Goal: Information Seeking & Learning: Learn about a topic

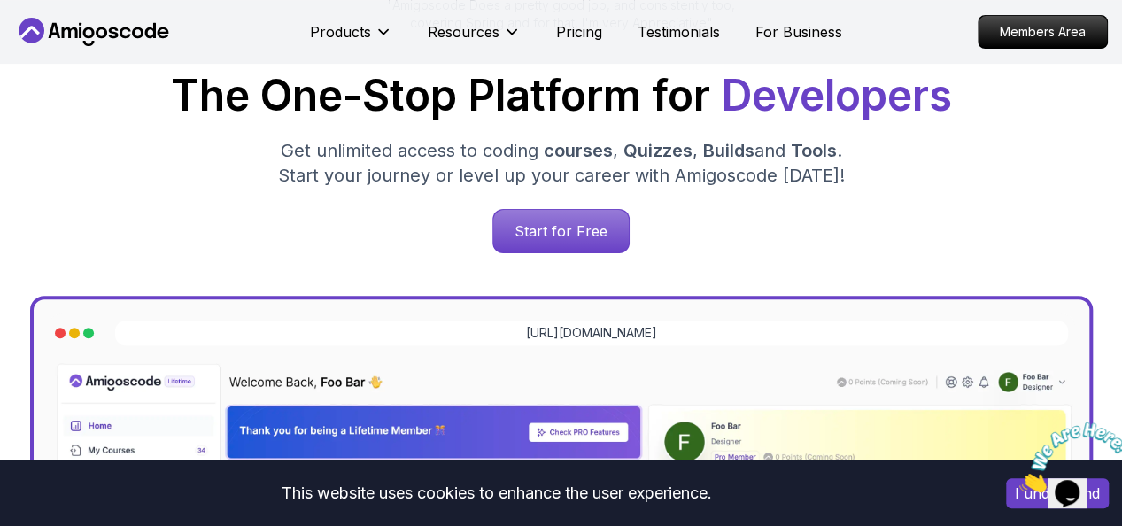
click at [671, 79] on h1 "The One-Stop Platform for Developers" at bounding box center [561, 95] width 1094 height 43
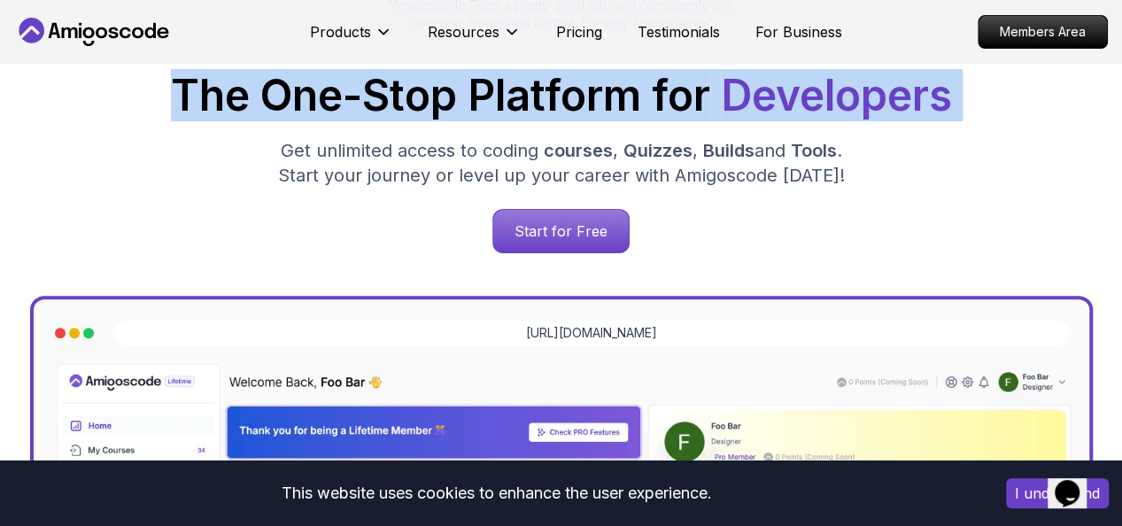
click at [671, 79] on h1 "The One-Stop Platform for Developers" at bounding box center [561, 95] width 1094 height 43
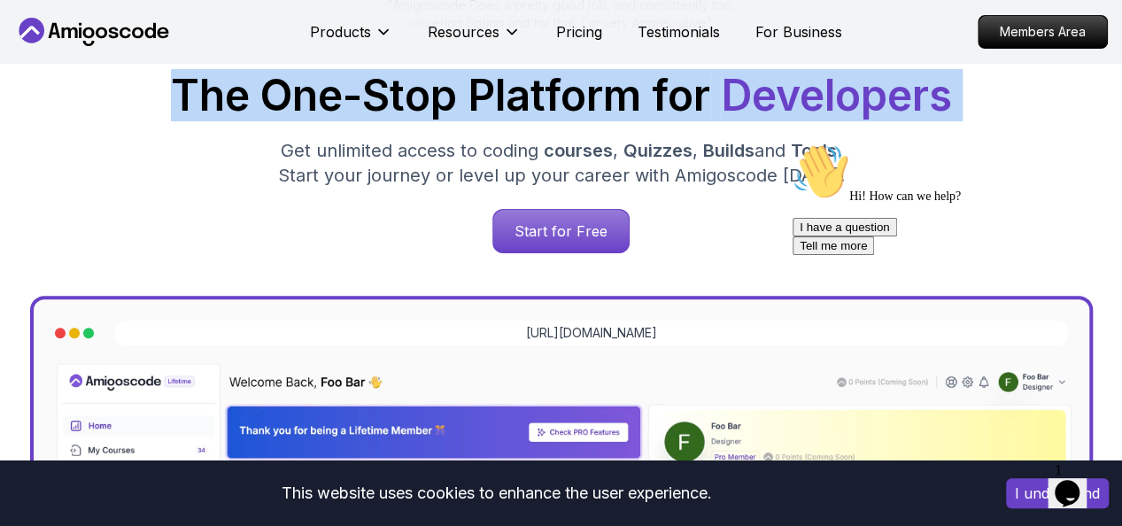
click at [671, 79] on h1 "The One-Stop Platform for Developers" at bounding box center [561, 95] width 1094 height 43
click at [673, 79] on h1 "The One-Stop Platform for Developers" at bounding box center [561, 95] width 1094 height 43
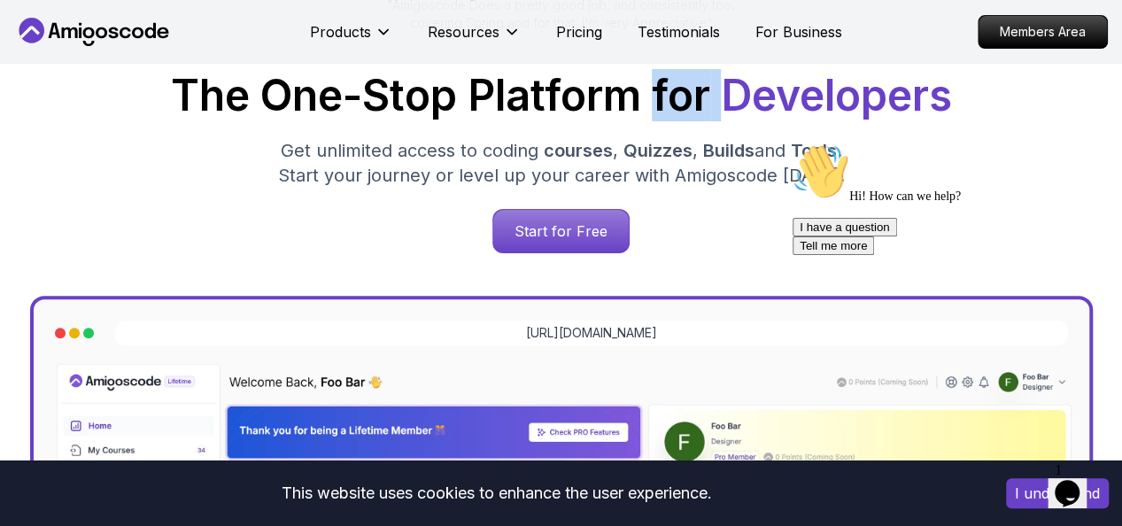
click at [673, 79] on h1 "The One-Stop Platform for Developers" at bounding box center [561, 95] width 1094 height 43
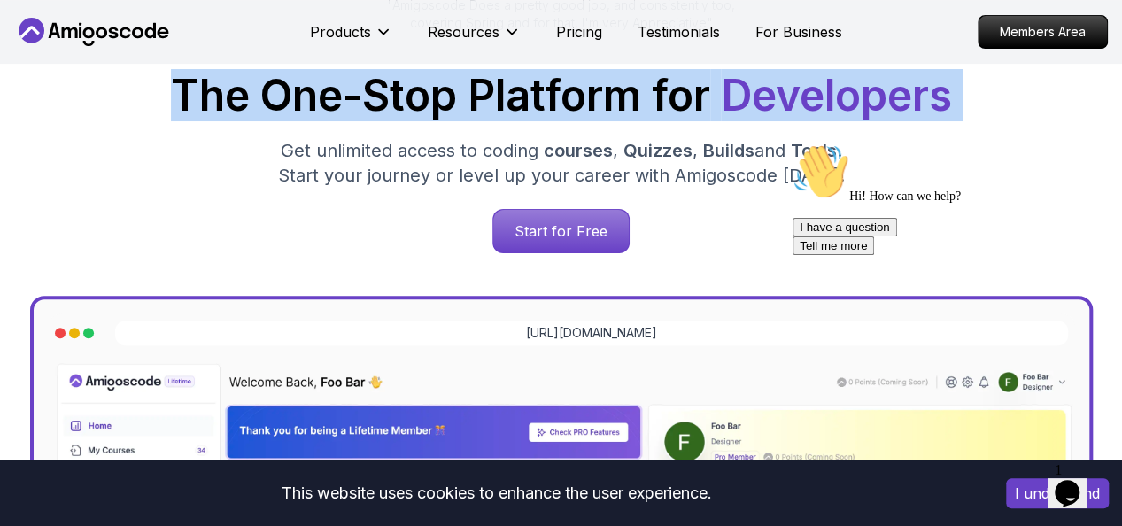
click at [673, 79] on h1 "The One-Stop Platform for Developers" at bounding box center [561, 95] width 1094 height 43
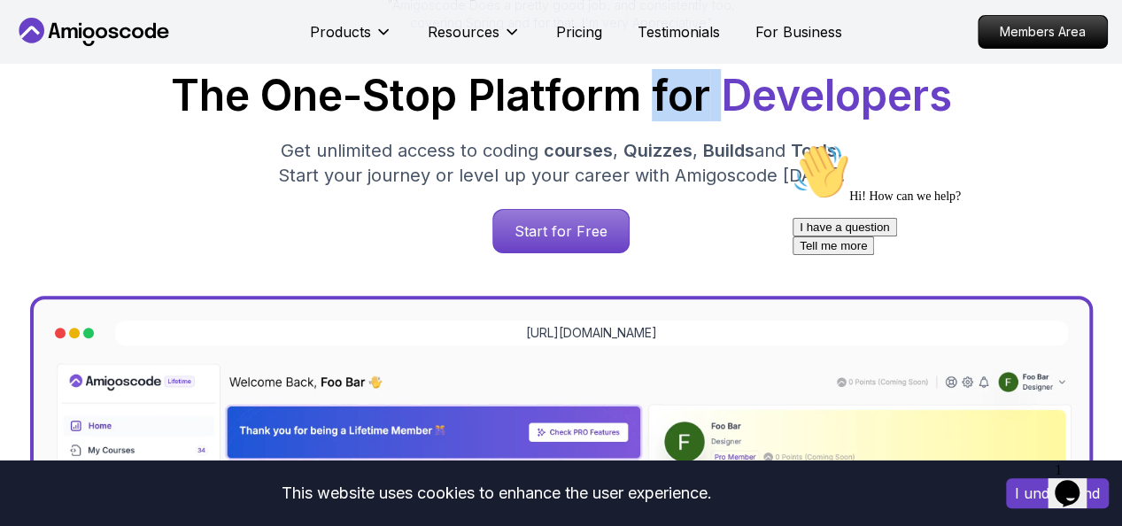
click at [673, 79] on h1 "The One-Stop Platform for Developers" at bounding box center [561, 95] width 1094 height 43
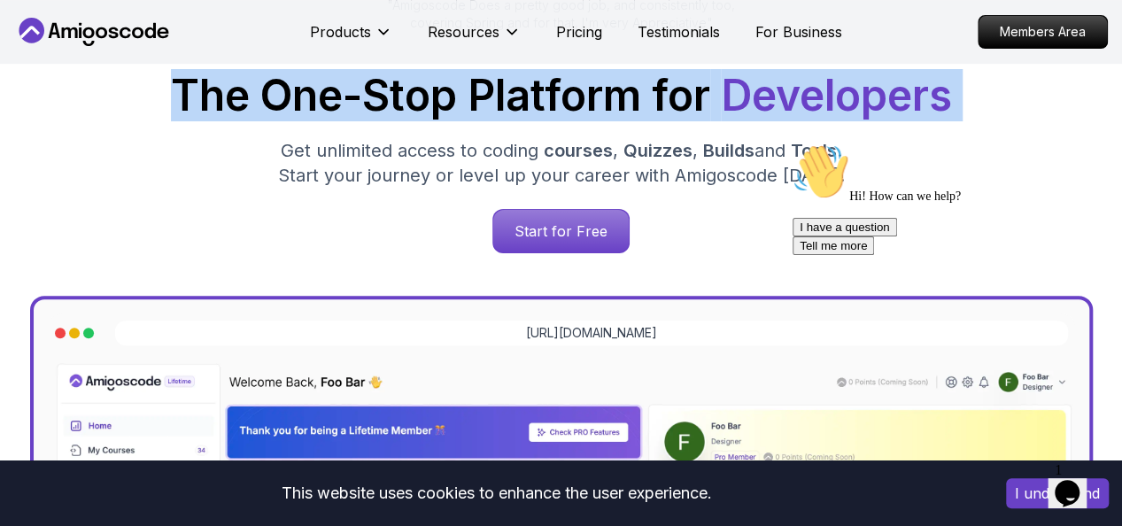
click at [673, 79] on h1 "The One-Stop Platform for Developers" at bounding box center [561, 95] width 1094 height 43
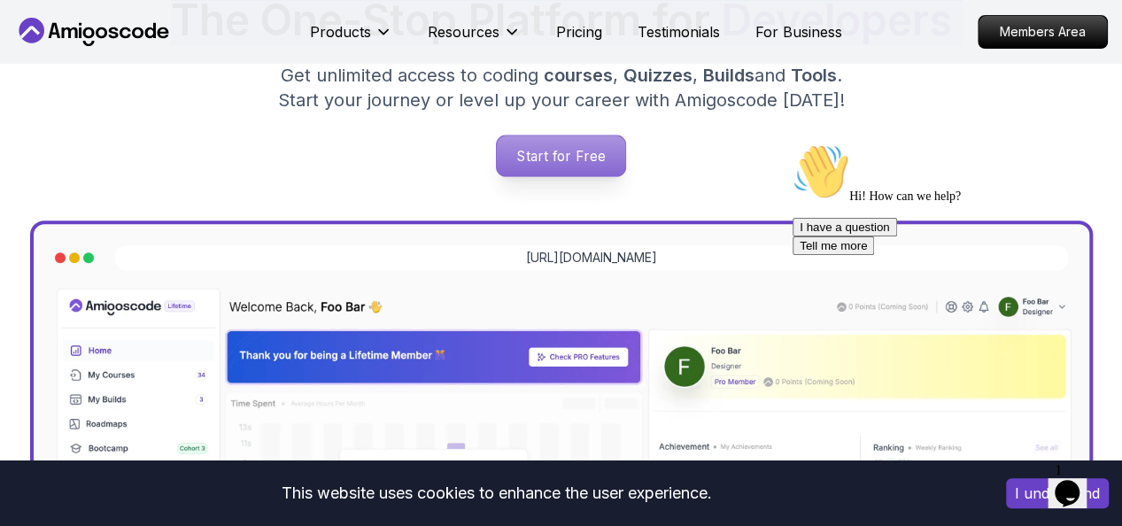
scroll to position [345, 0]
click at [617, 175] on p "Start for Free" at bounding box center [561, 156] width 128 height 41
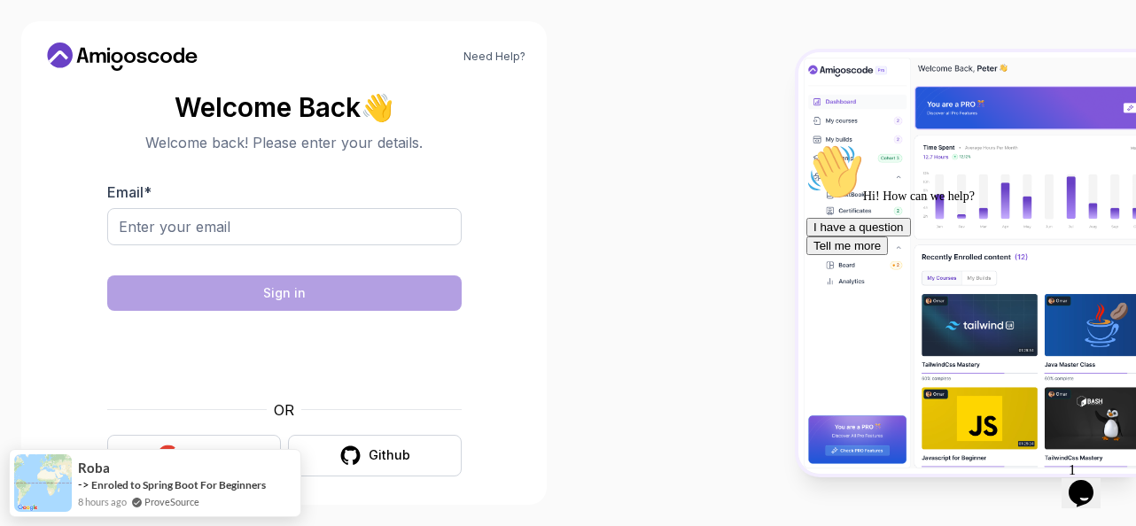
drag, startPoint x: 463, startPoint y: 219, endPoint x: 419, endPoint y: 230, distance: 45.8
click at [419, 230] on section "Welcome Back 👋 Welcome back! Please enter your details. Email * Sign in OR Goog…" at bounding box center [284, 284] width 483 height 419
click at [419, 230] on input "Email *" at bounding box center [284, 226] width 354 height 37
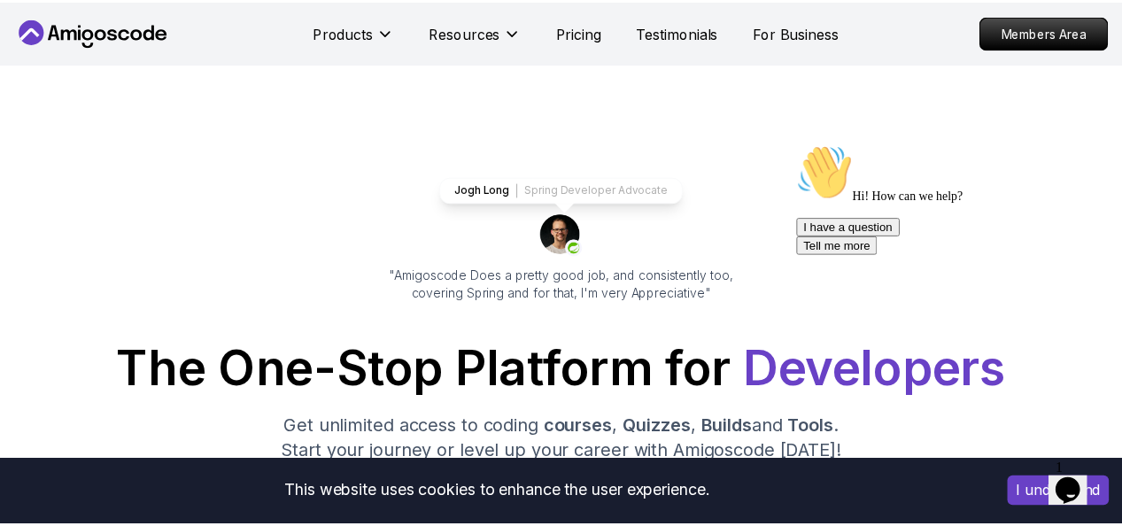
scroll to position [345, 0]
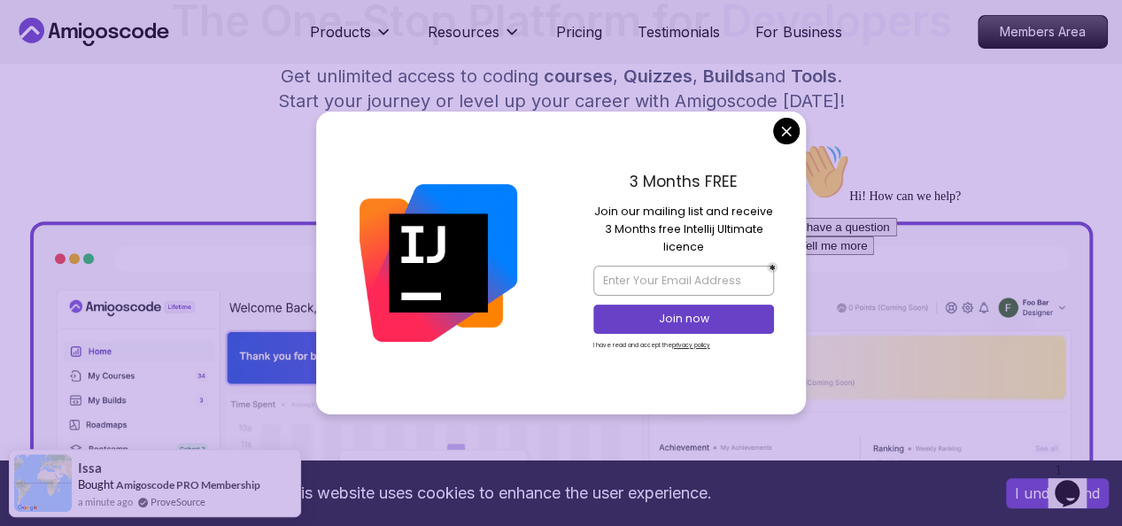
click at [709, 246] on p "Join our mailing list and receive 3 Months free Intellij Ultimate licence" at bounding box center [684, 230] width 181 height 54
click at [716, 278] on input "email" at bounding box center [684, 281] width 181 height 30
click at [795, 113] on div "3 Months FREE Join our mailing list and receive 3 Months free Intellij Ultimate…" at bounding box center [684, 263] width 245 height 303
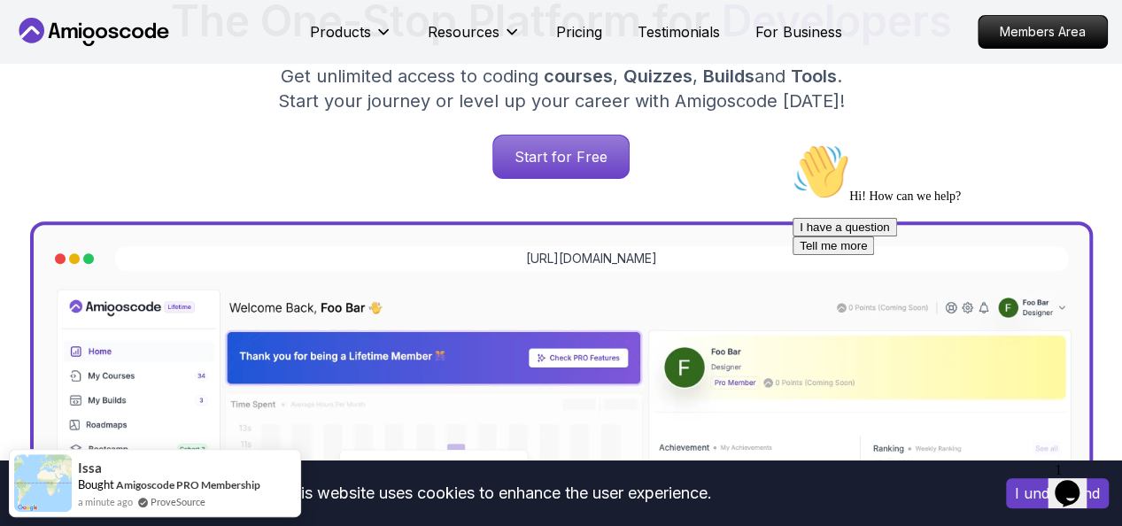
click at [556, 22] on p "Pricing" at bounding box center [579, 31] width 46 height 21
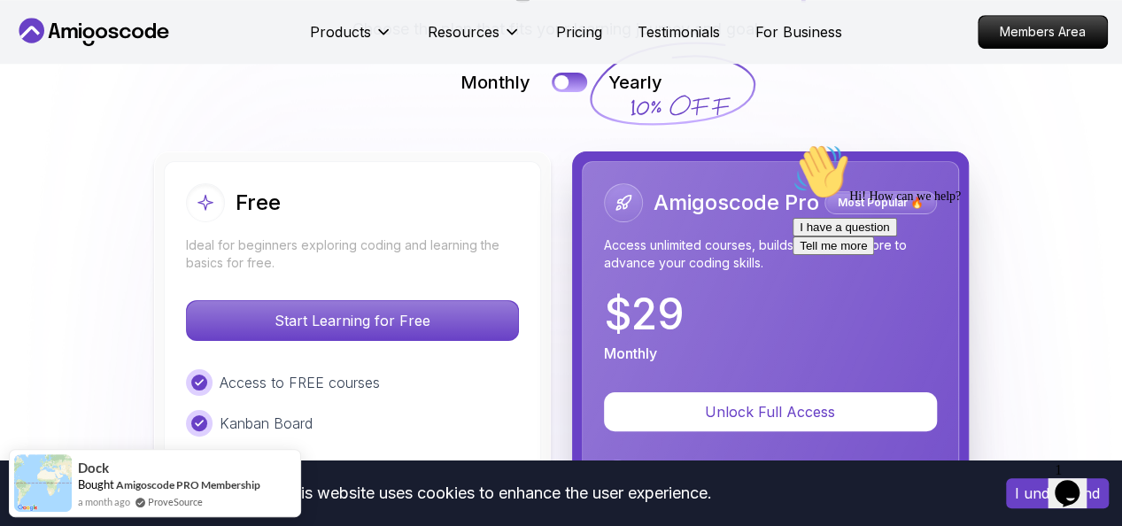
scroll to position [3980, 0]
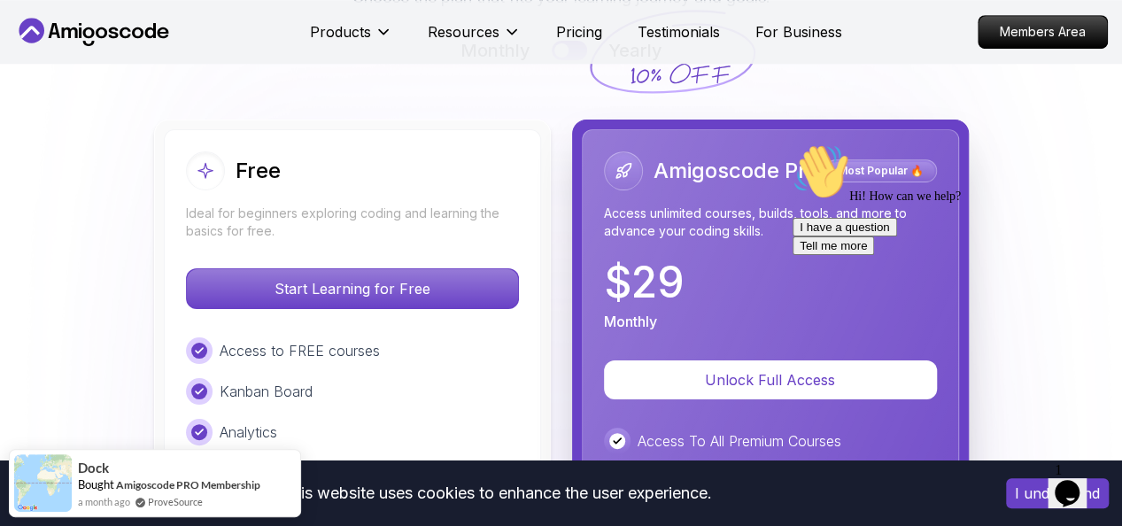
click at [438, 229] on p "Ideal for beginners exploring coding and learning the basics for free." at bounding box center [352, 222] width 333 height 35
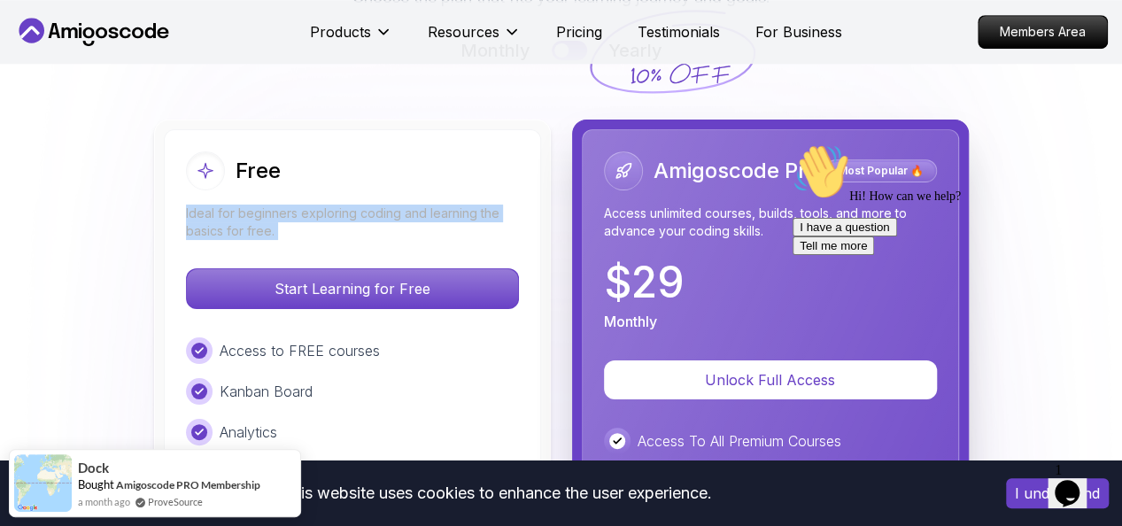
click at [438, 229] on p "Ideal for beginners exploring coding and learning the basics for free." at bounding box center [352, 222] width 333 height 35
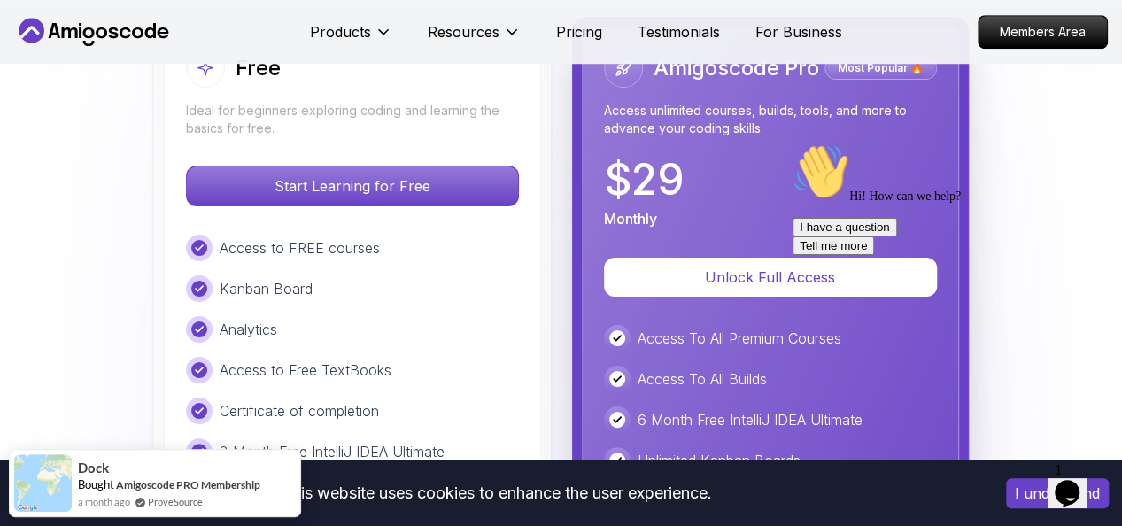
click at [438, 229] on div "Free Ideal for beginners exploring coding and learning the basics for free. Sta…" at bounding box center [352, 445] width 377 height 836
click at [446, 283] on div "Kanban Board" at bounding box center [352, 288] width 333 height 27
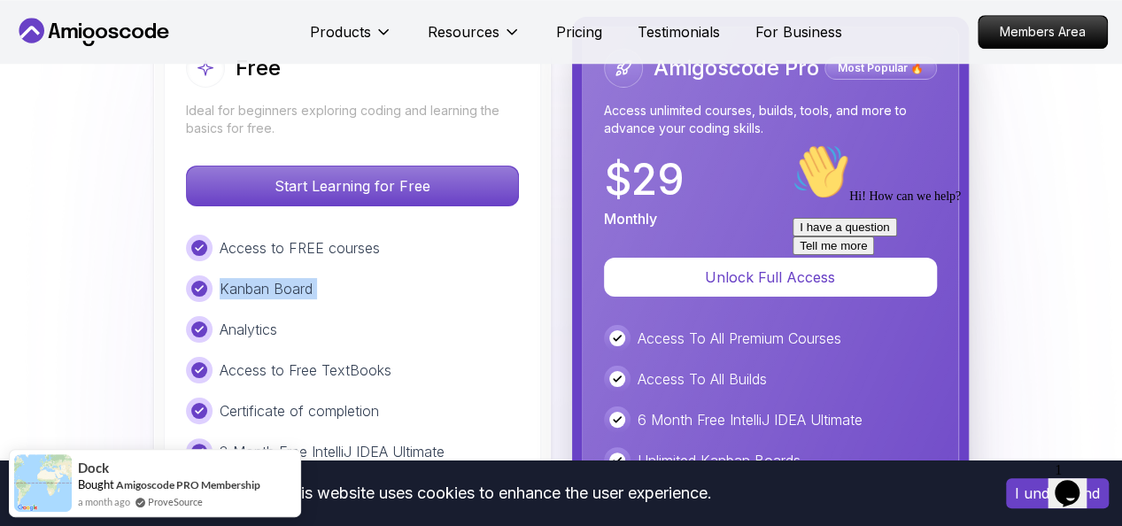
click at [446, 283] on div "Kanban Board" at bounding box center [352, 288] width 333 height 27
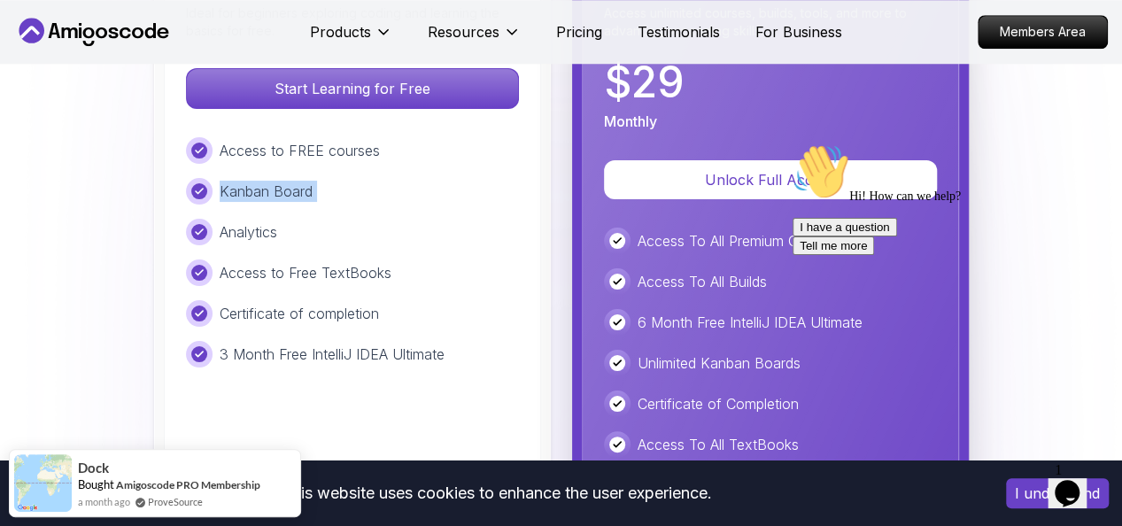
scroll to position [4181, 0]
click at [446, 283] on div "Access to Free TextBooks" at bounding box center [352, 272] width 333 height 27
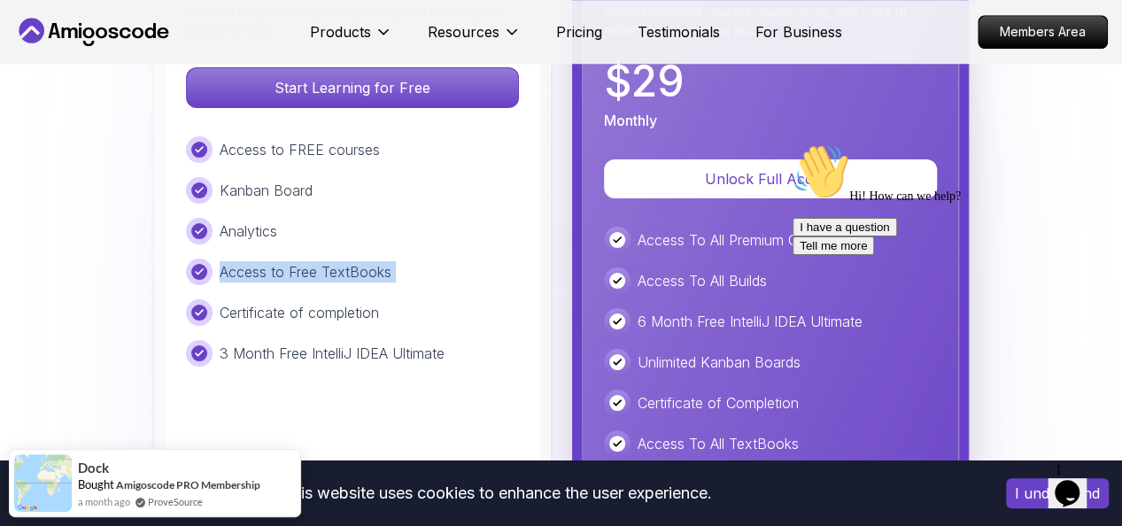
click at [446, 283] on div "Access to Free TextBooks" at bounding box center [352, 272] width 333 height 27
click at [455, 373] on div "Free Ideal for beginners exploring coding and learning the basics for free. Sta…" at bounding box center [352, 346] width 377 height 836
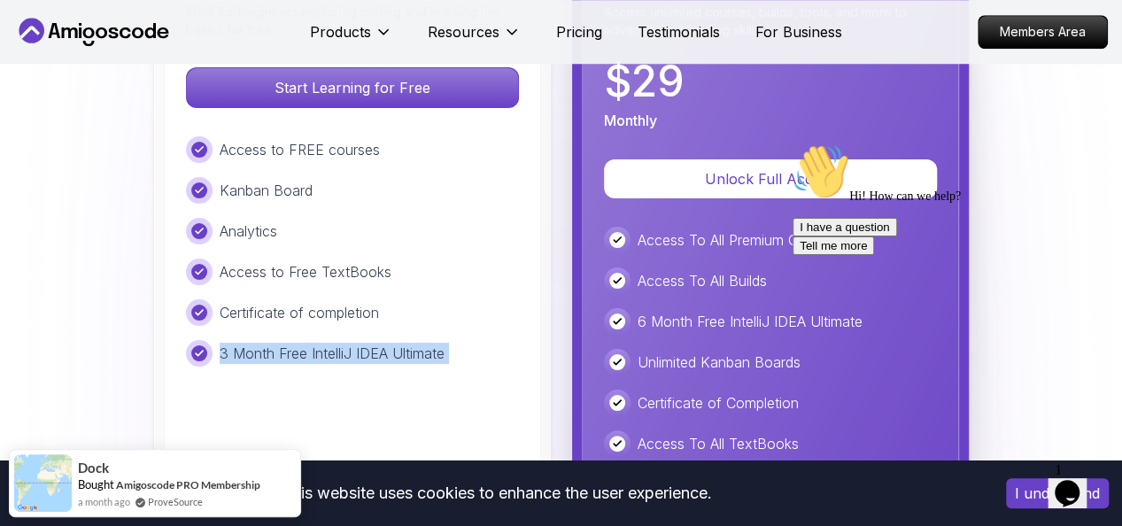
click at [455, 373] on div "Free Ideal for beginners exploring coding and learning the basics for free. Sta…" at bounding box center [352, 346] width 377 height 836
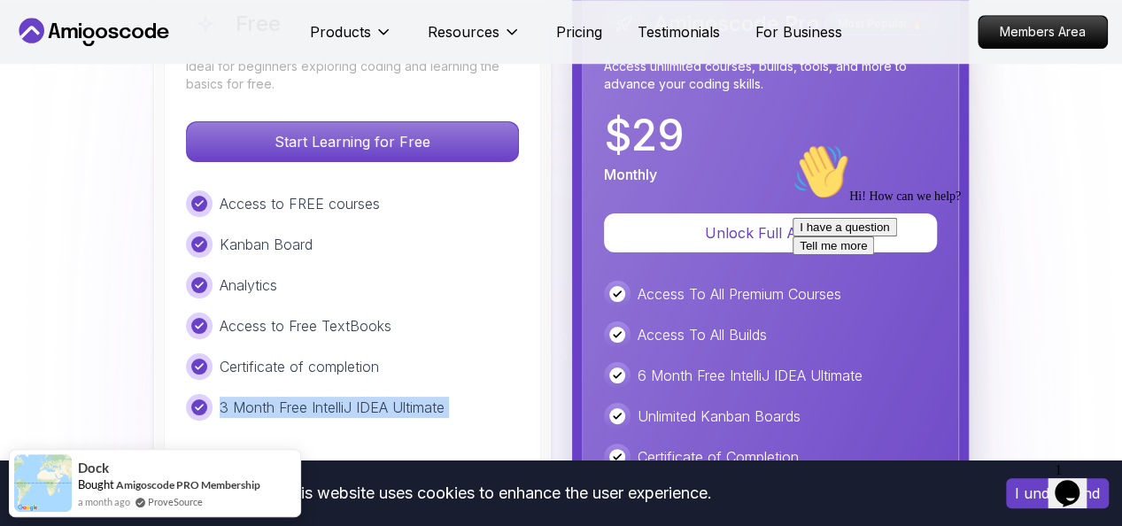
scroll to position [4132, 0]
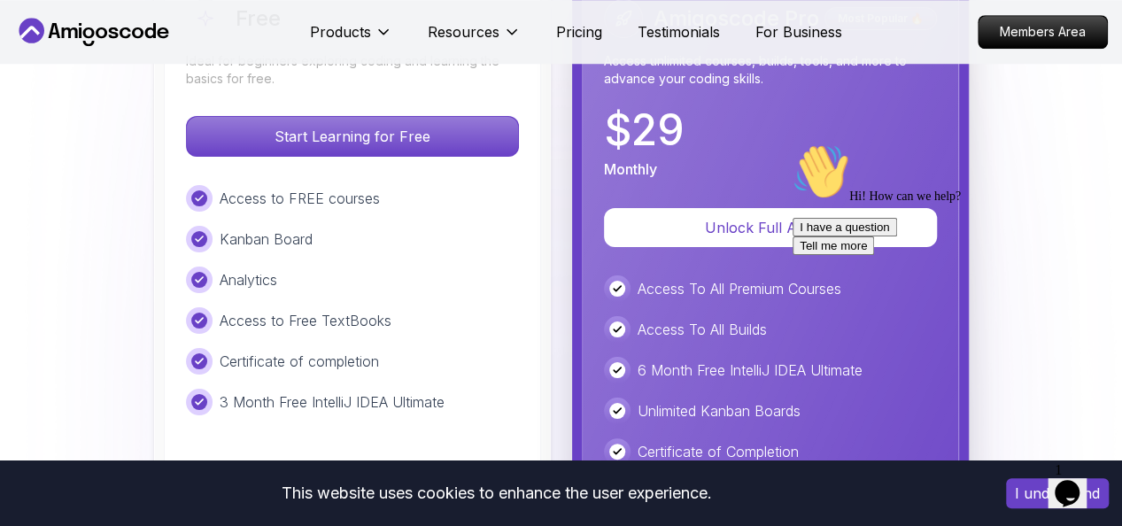
click at [637, 176] on p "Monthly" at bounding box center [630, 169] width 53 height 21
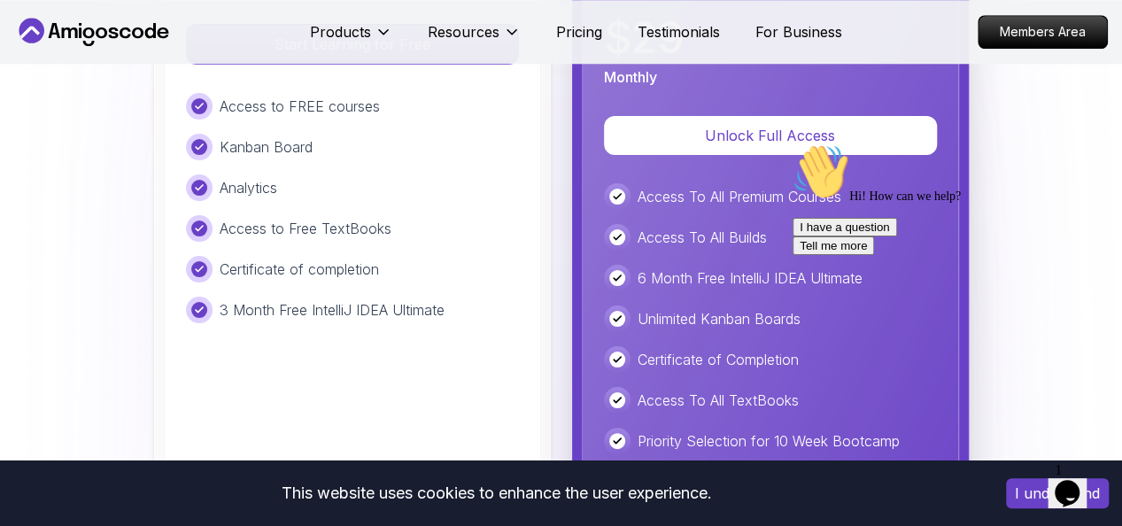
click at [669, 188] on div "Amigoscode Pro Most Popular 🔥 Access unlimited courses, builds, tools, and more…" at bounding box center [770, 303] width 377 height 836
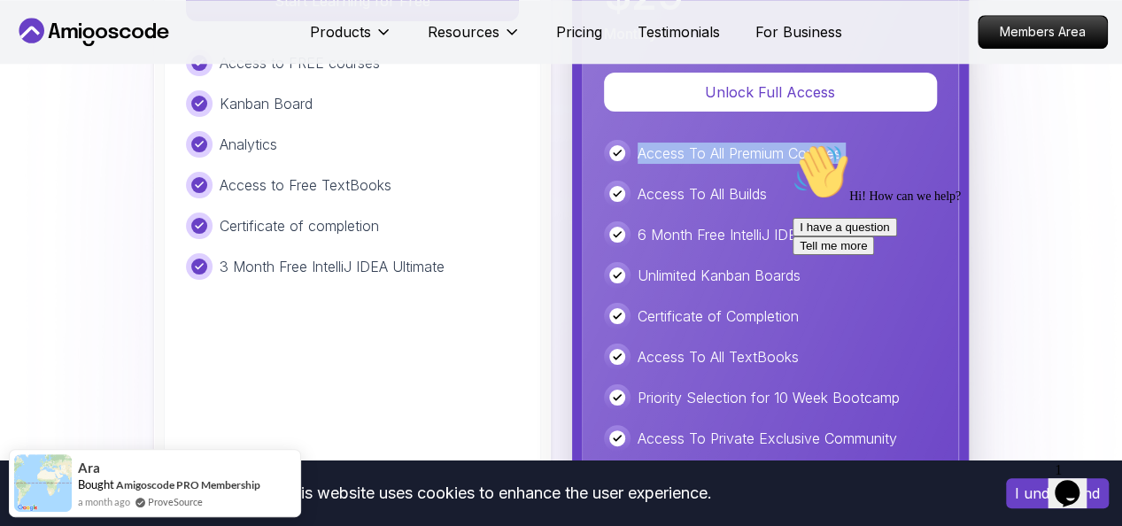
scroll to position [4279, 0]
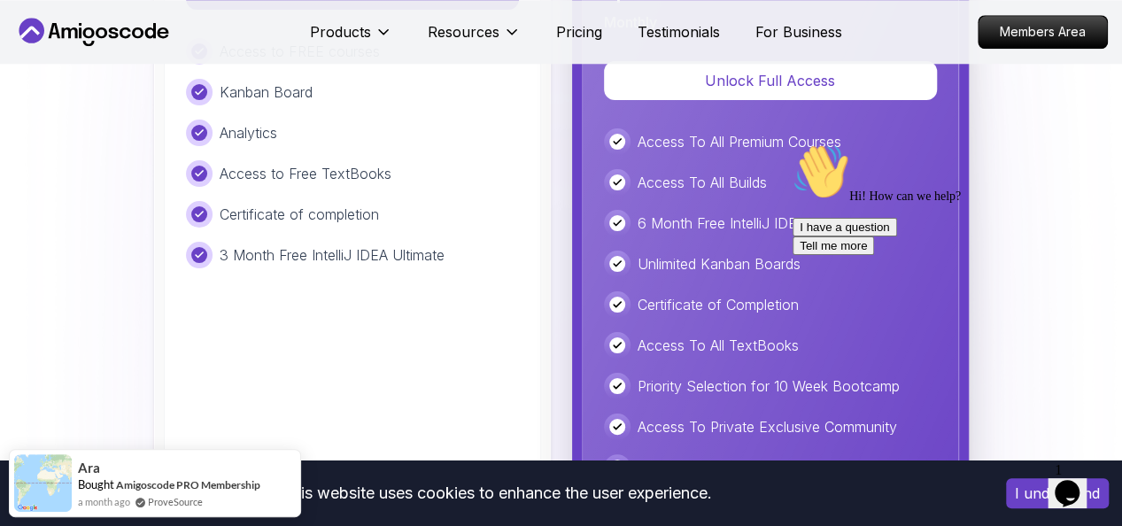
click at [687, 251] on div "Access To All Premium Courses Access To All Builds 6 Month Free IntelliJ IDEA U…" at bounding box center [770, 386] width 333 height 516
click at [755, 221] on p "6 Month Free IntelliJ IDEA Ultimate" at bounding box center [750, 223] width 225 height 21
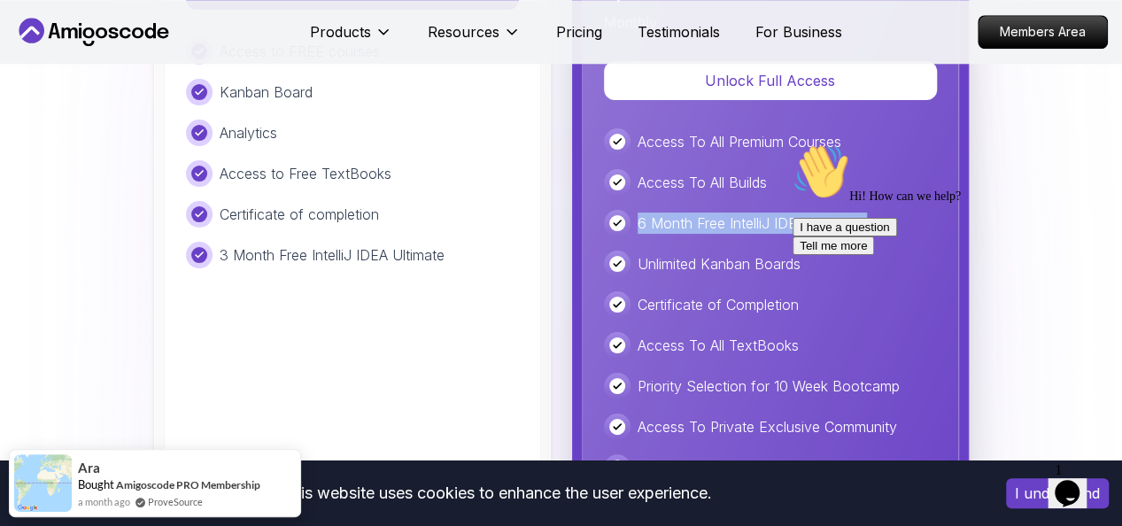
click at [755, 221] on p "6 Month Free IntelliJ IDEA Ultimate" at bounding box center [750, 223] width 225 height 21
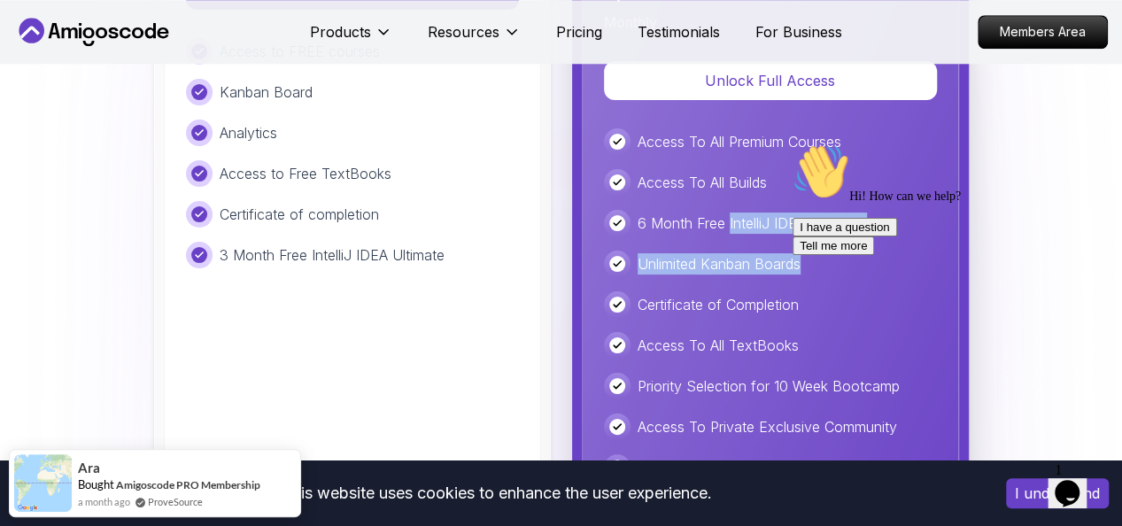
drag, startPoint x: 755, startPoint y: 221, endPoint x: 758, endPoint y: 279, distance: 58.6
click at [758, 279] on div "Access To All Premium Courses Access To All Builds 6 Month Free IntelliJ IDEA U…" at bounding box center [770, 386] width 333 height 516
click at [758, 275] on p "Unlimited Kanban Boards" at bounding box center [719, 263] width 163 height 21
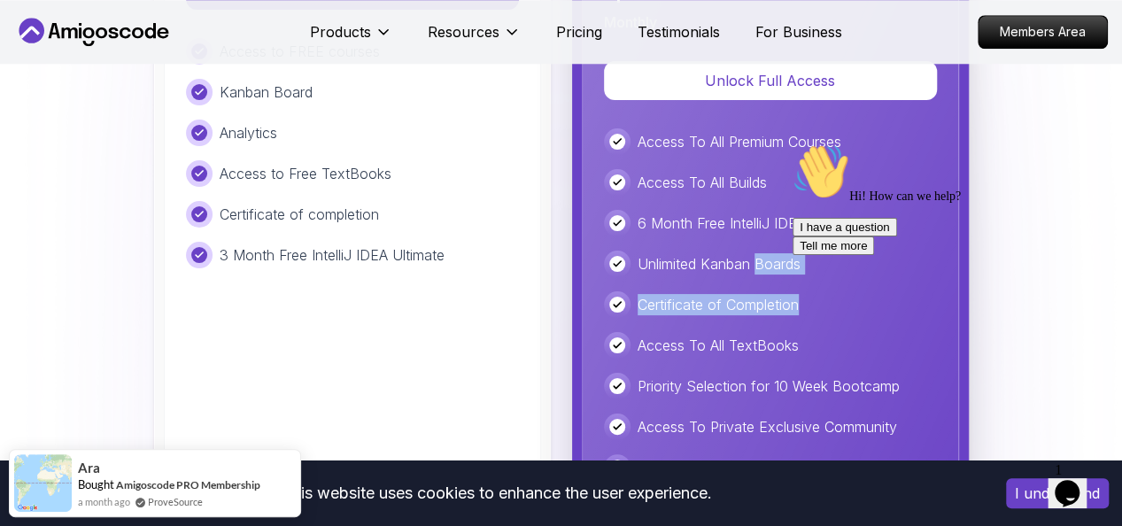
drag, startPoint x: 758, startPoint y: 279, endPoint x: 758, endPoint y: 309, distance: 30.1
click at [758, 309] on div "Access To All Premium Courses Access To All Builds 6 Month Free IntelliJ IDEA U…" at bounding box center [770, 386] width 333 height 516
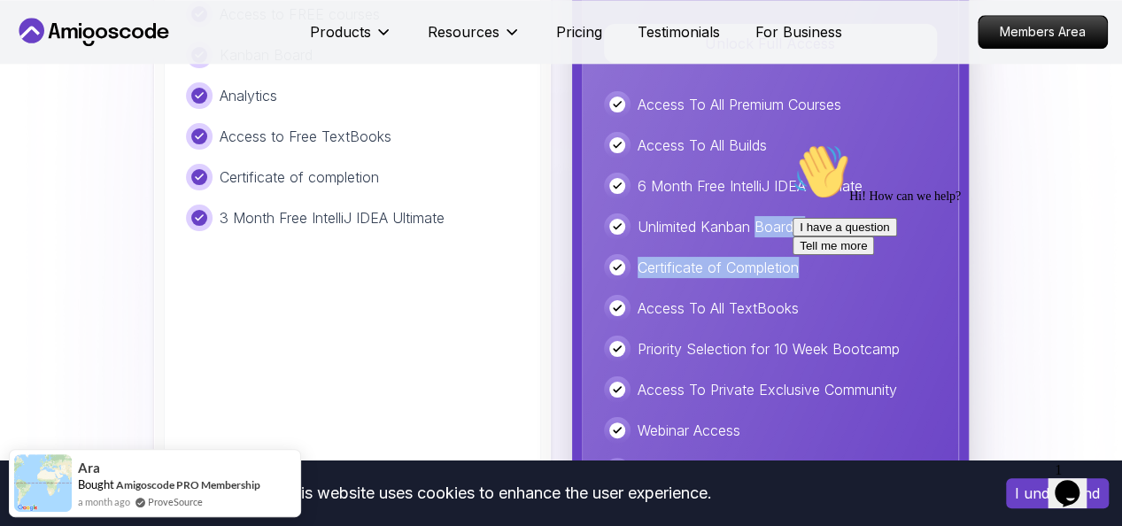
scroll to position [4320, 0]
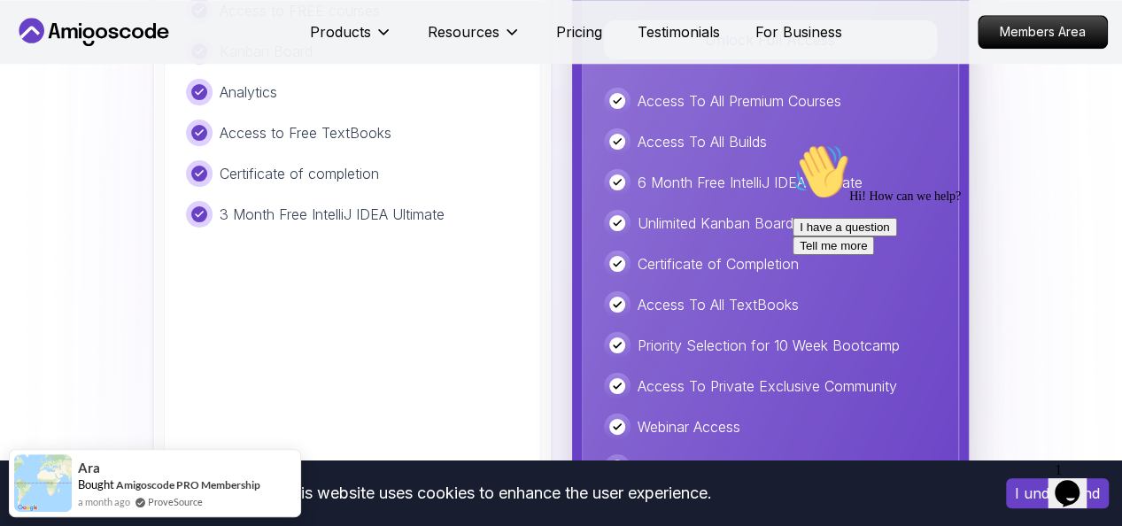
click at [758, 309] on p "Access To All TextBooks" at bounding box center [718, 304] width 161 height 21
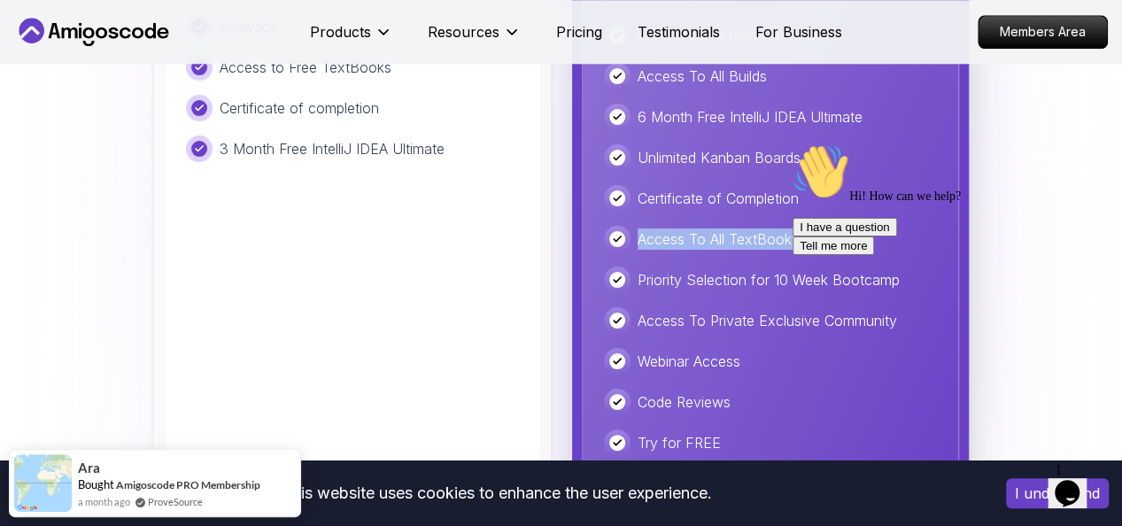
scroll to position [4389, 0]
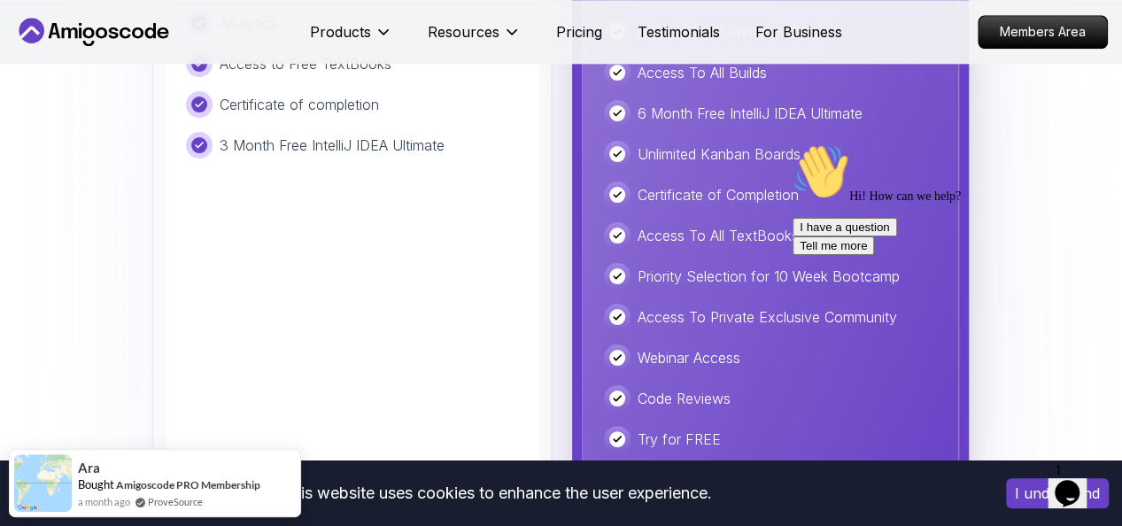
click at [780, 284] on p "Priority Selection for 10 Week Bootcamp" at bounding box center [769, 276] width 262 height 21
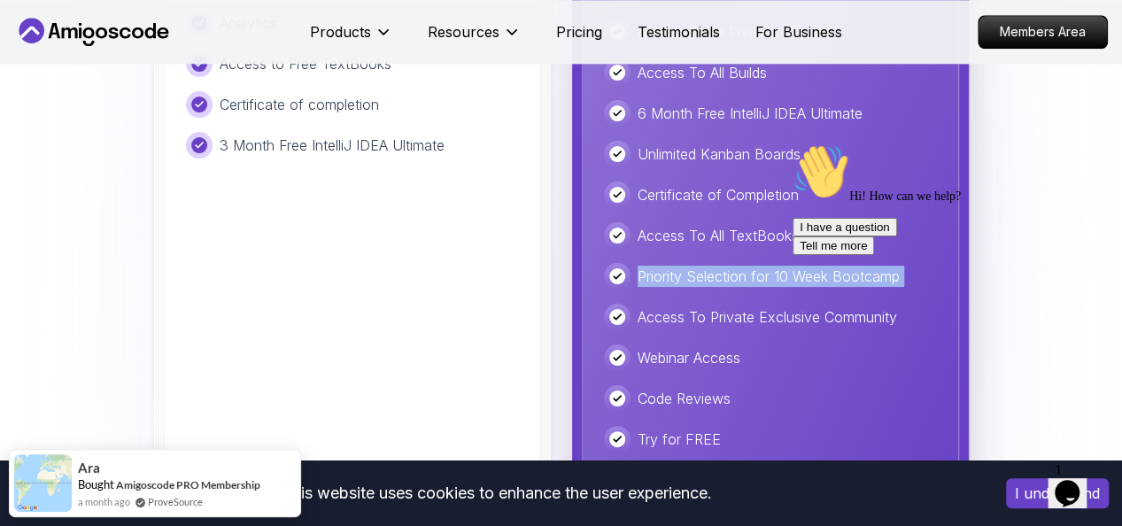
click at [780, 284] on p "Priority Selection for 10 Week Bootcamp" at bounding box center [769, 276] width 262 height 21
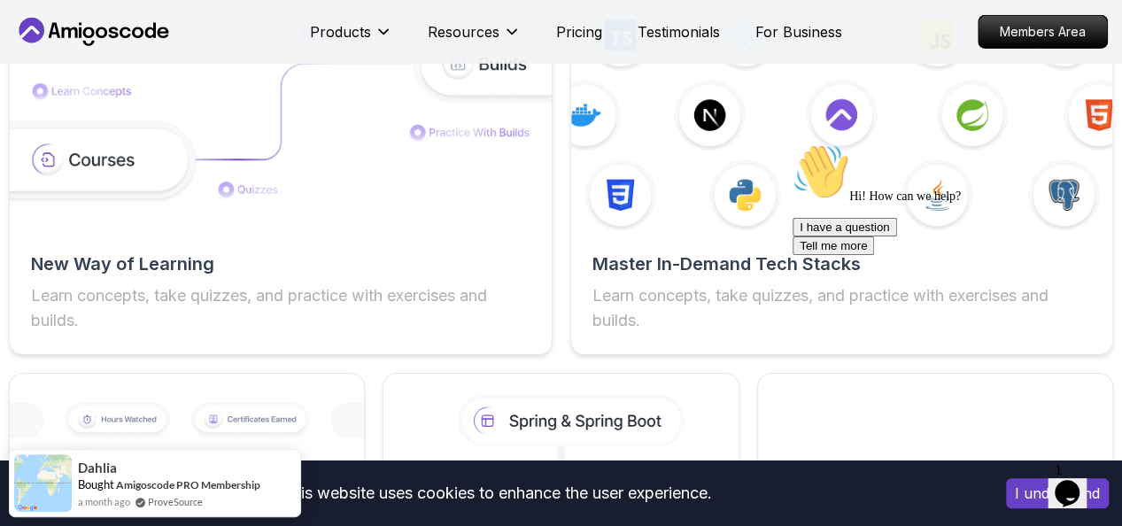
scroll to position [2904, 0]
click at [113, 36] on icon at bounding box center [114, 32] width 10 height 11
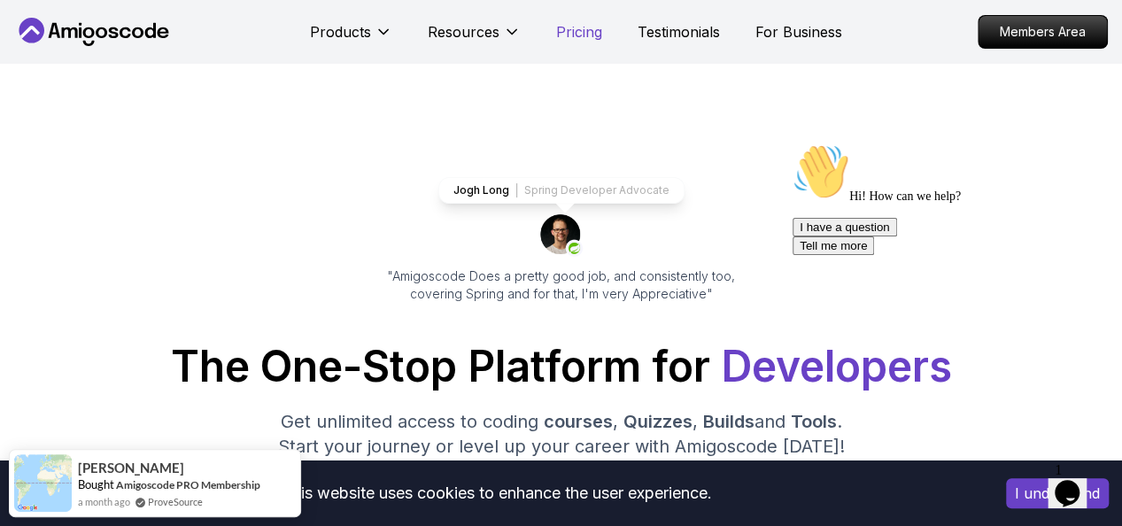
click at [586, 40] on p "Pricing" at bounding box center [579, 31] width 46 height 21
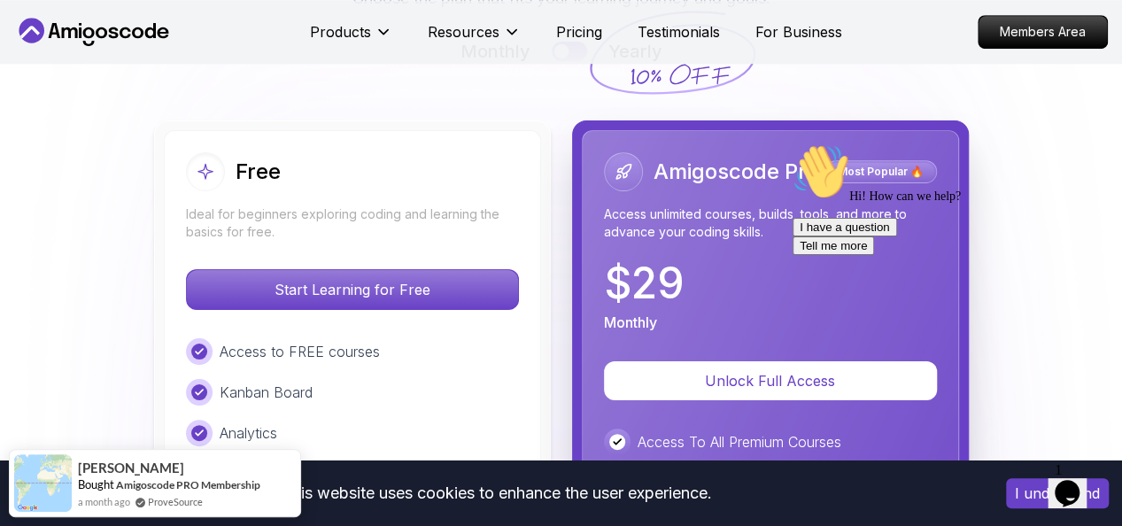
scroll to position [3980, 0]
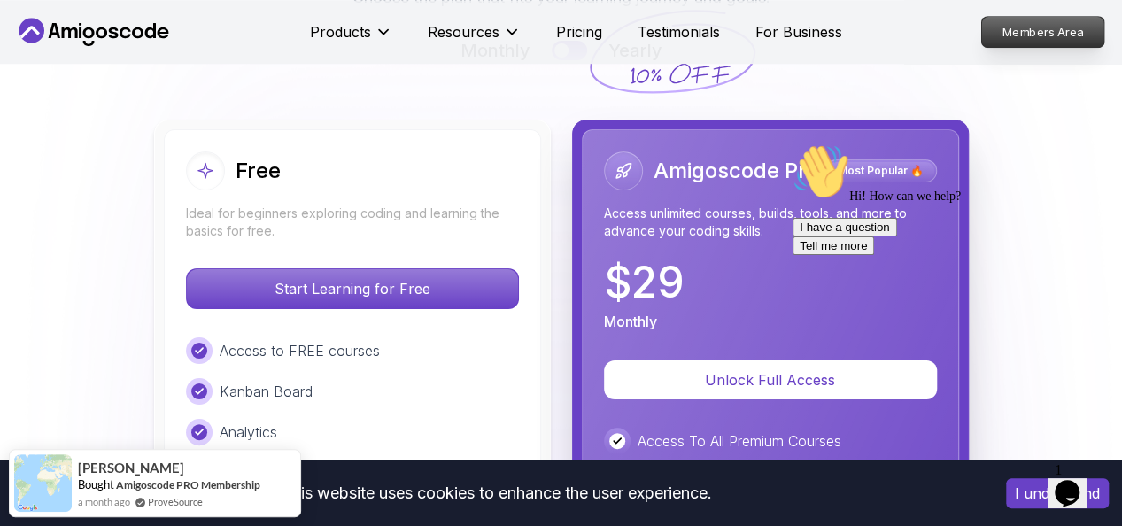
click at [1056, 34] on p "Members Area" at bounding box center [1043, 32] width 122 height 30
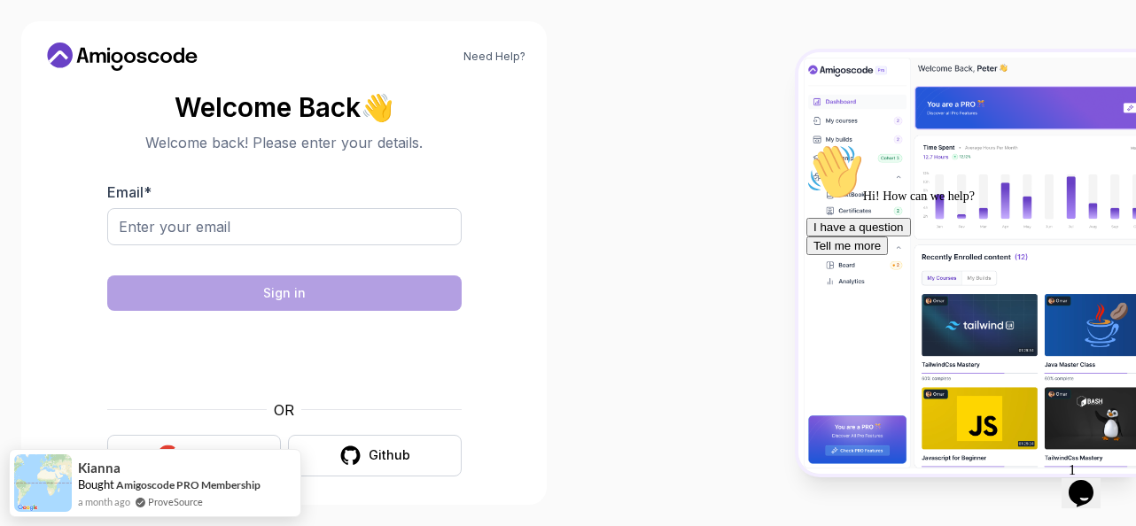
scroll to position [9, 0]
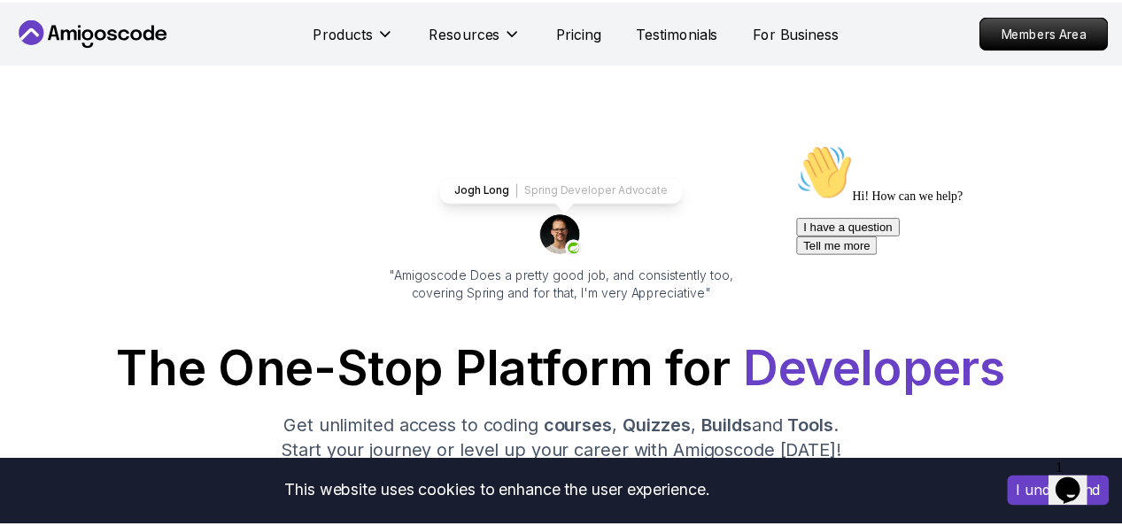
scroll to position [3980, 0]
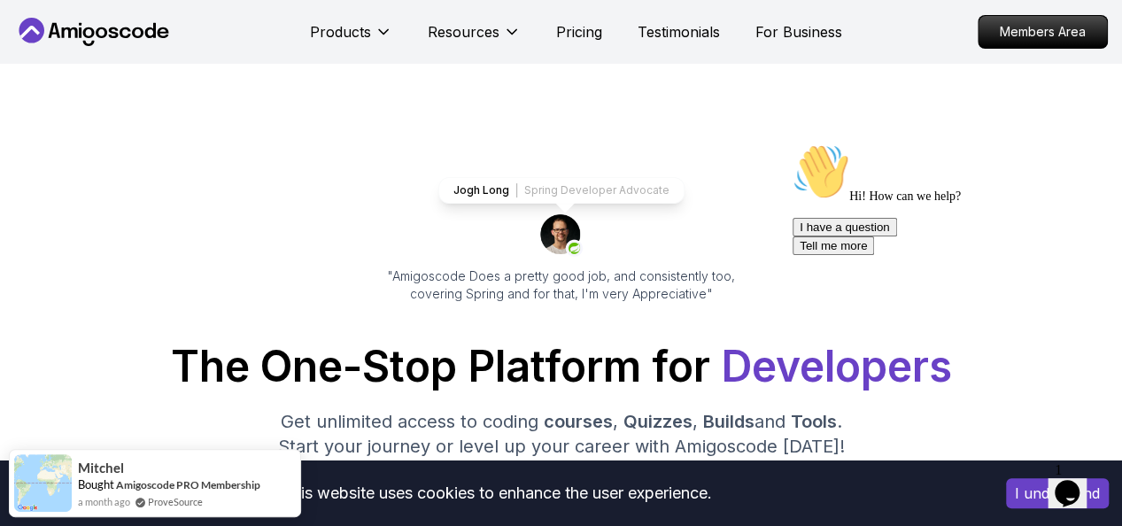
click at [447, 182] on div "Jogh Long Spring Developer Advocate" at bounding box center [561, 190] width 246 height 27
